Goal: Find contact information: Find contact information

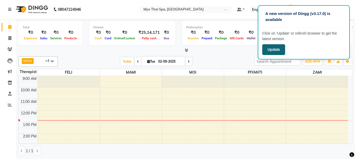
click at [281, 50] on button "Update" at bounding box center [273, 49] width 23 height 11
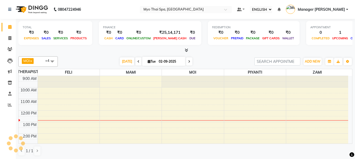
select select "ec"
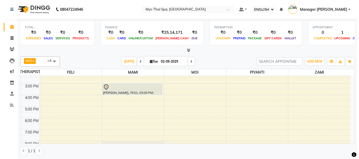
scroll to position [53, 0]
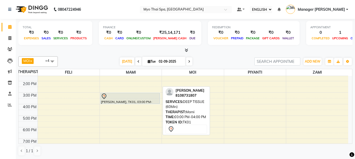
click at [150, 99] on div at bounding box center [130, 97] width 59 height 6
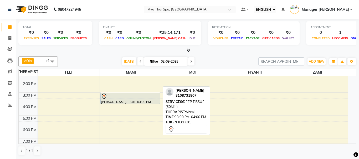
select select "7"
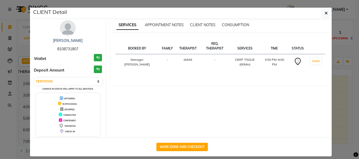
drag, startPoint x: 53, startPoint y: 47, endPoint x: 89, endPoint y: 48, distance: 35.5
click at [89, 48] on div "[PERSON_NAME] 8108731807" at bounding box center [68, 45] width 68 height 14
copy span "8108731807"
